Goal: Information Seeking & Learning: Learn about a topic

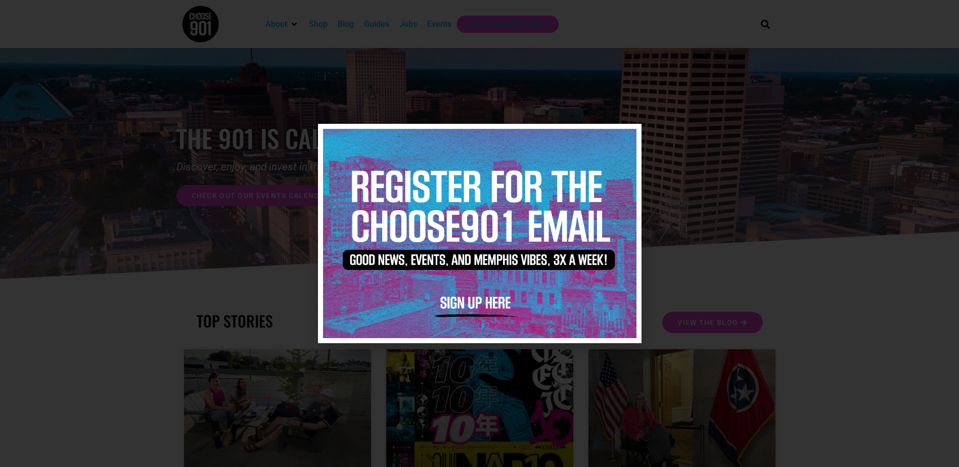
click at [630, 141] on icon "Close" at bounding box center [628, 138] width 8 height 8
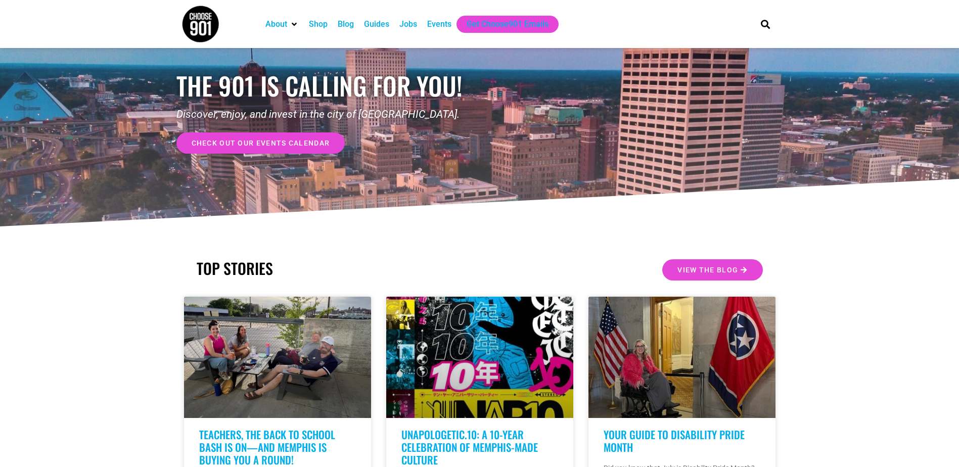
scroll to position [51, 0]
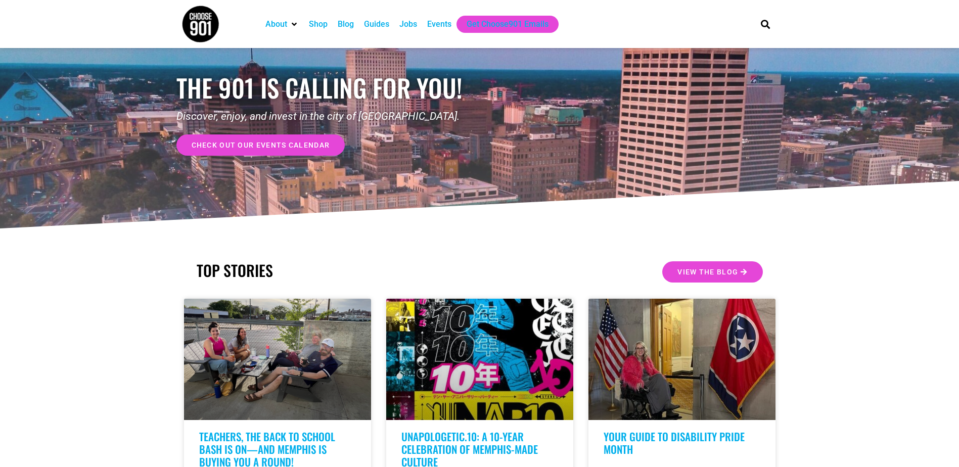
click at [373, 29] on div "Guides" at bounding box center [376, 24] width 25 height 12
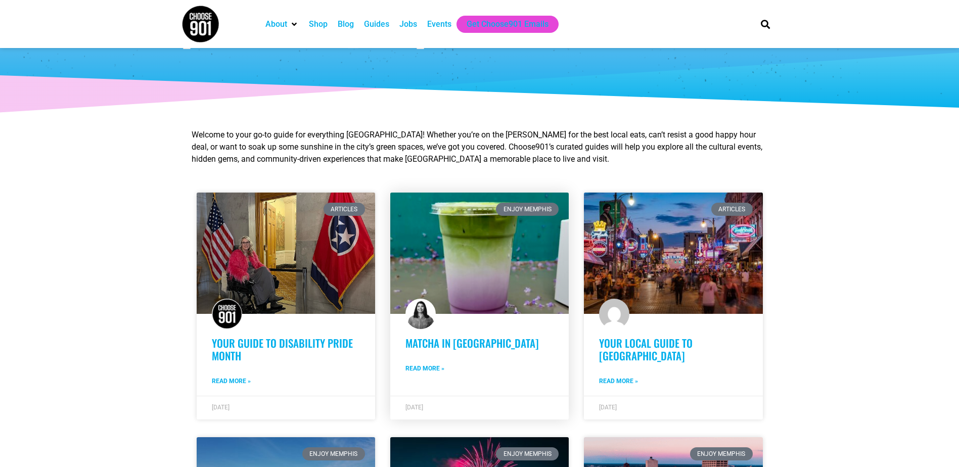
scroll to position [152, 0]
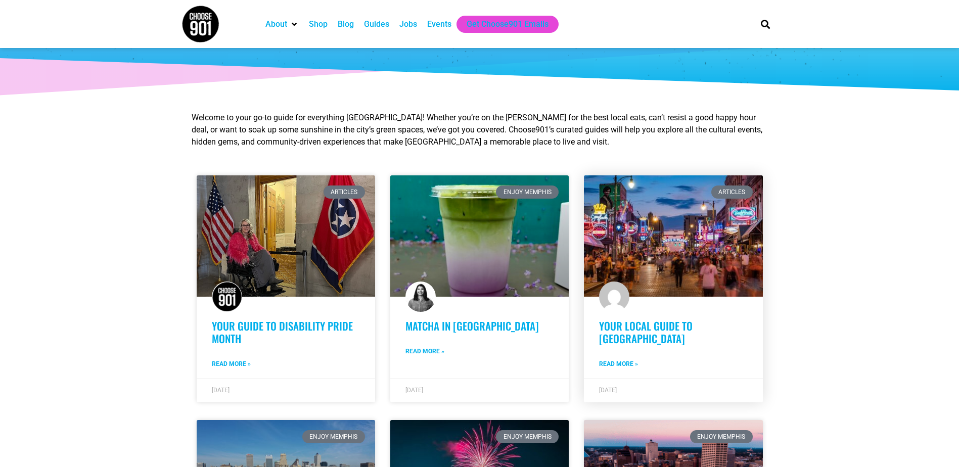
click at [623, 360] on link "Read More »" at bounding box center [618, 363] width 39 height 9
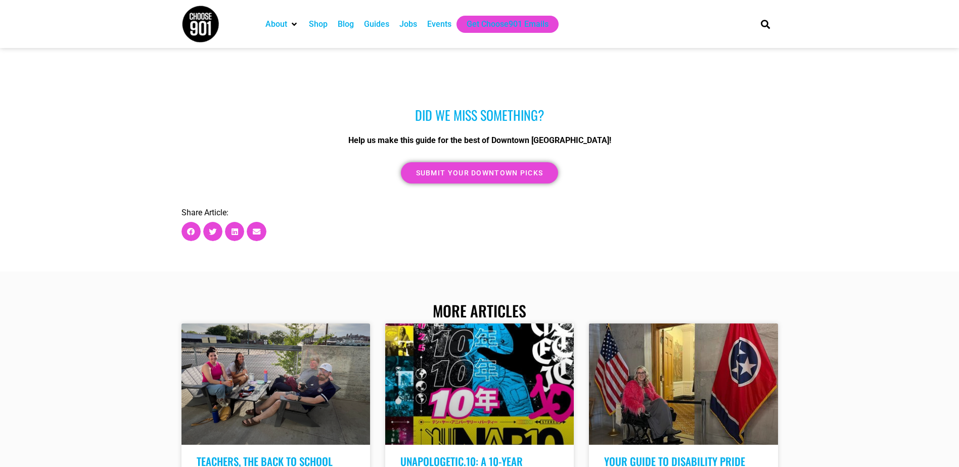
scroll to position [2578, 0]
